Goal: Information Seeking & Learning: Learn about a topic

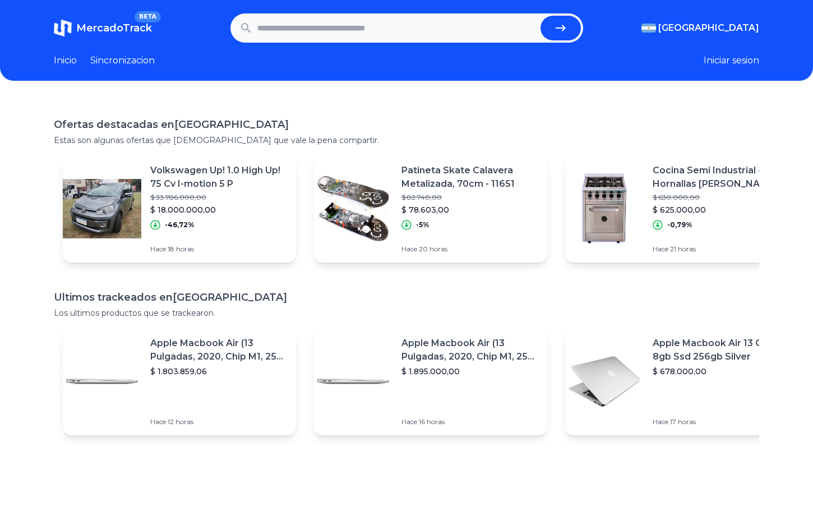
click at [372, 126] on h1 "Ofertas destacadas en Argentina" at bounding box center [406, 125] width 705 height 16
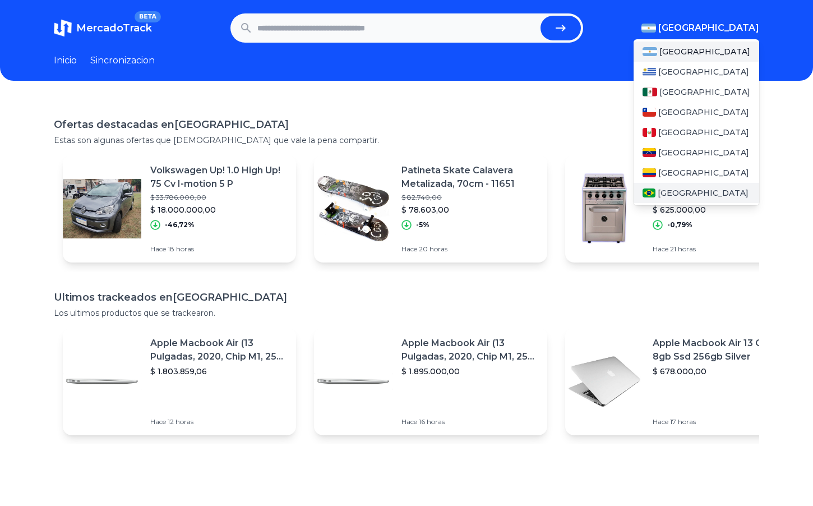
click at [641, 186] on div "[GEOGRAPHIC_DATA]" at bounding box center [696, 193] width 126 height 20
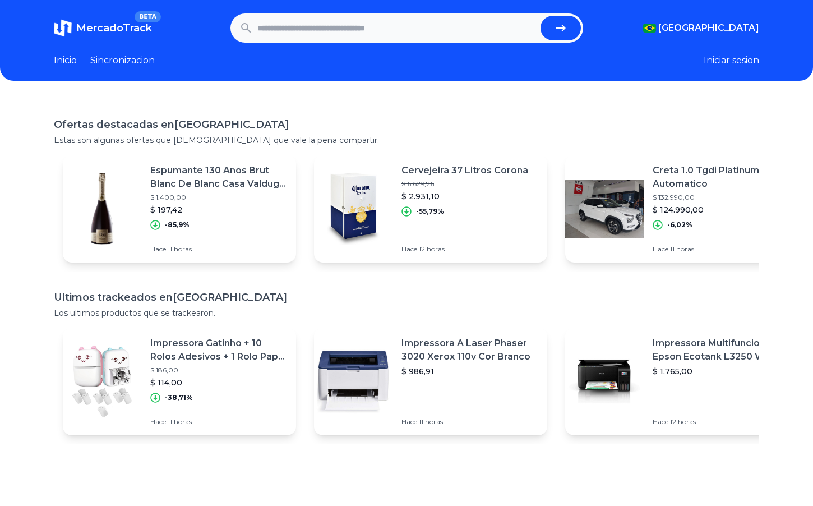
click at [336, 28] on input "text" at bounding box center [396, 28] width 279 height 25
type input "*********"
click at [540, 16] on button "submit" at bounding box center [560, 28] width 40 height 25
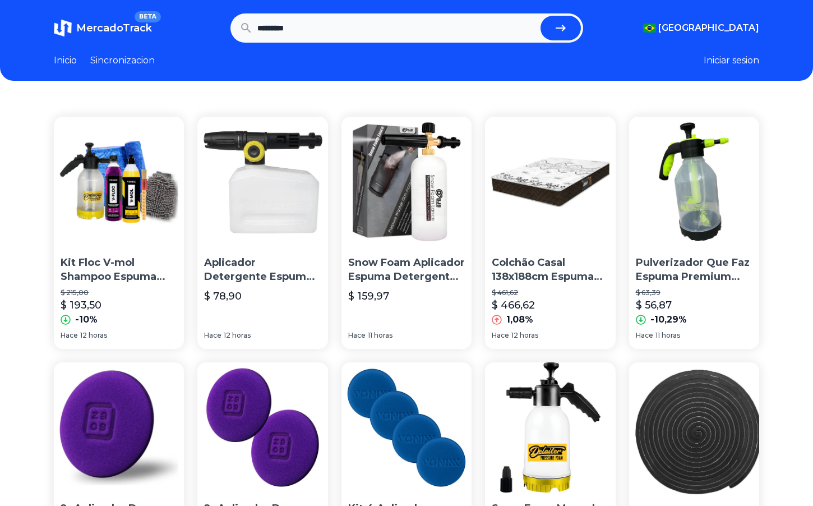
click at [95, 187] on img at bounding box center [119, 182] width 130 height 130
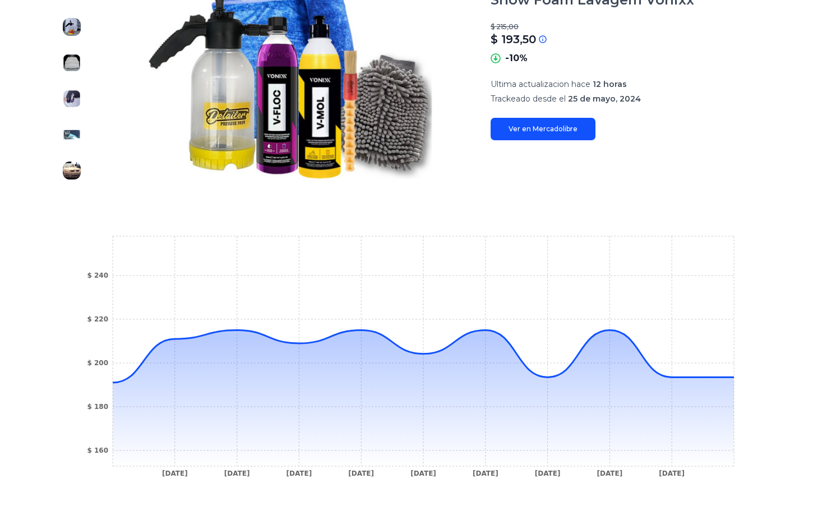
scroll to position [318, 0]
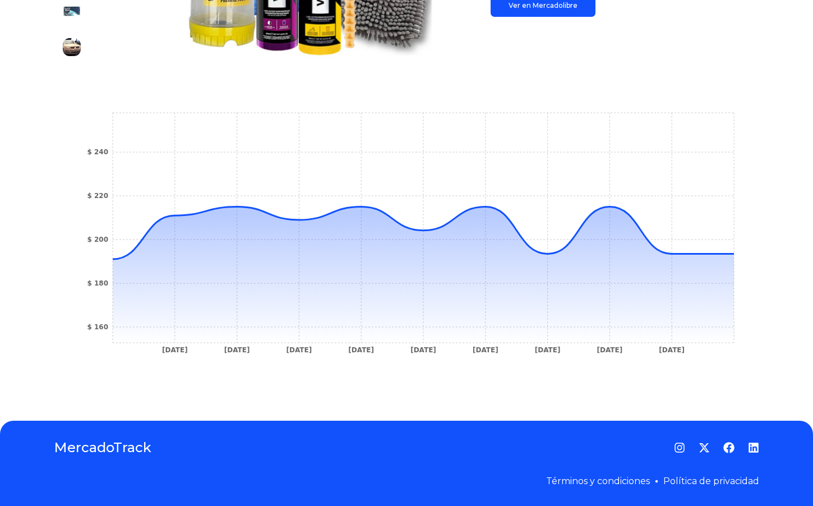
click at [502, 9] on link "Ver en Mercadolibre" at bounding box center [542, 5] width 105 height 22
